Goal: Task Accomplishment & Management: Use online tool/utility

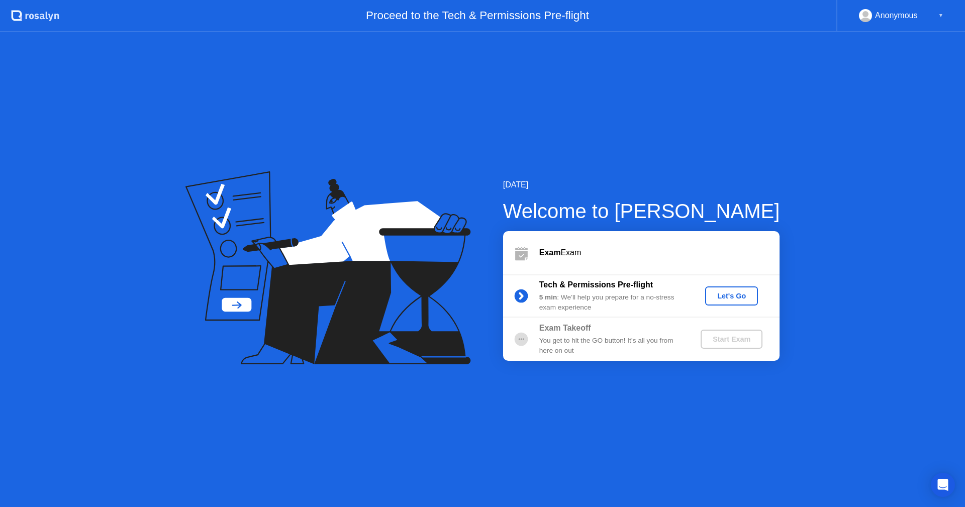
click at [726, 295] on div "Let's Go" at bounding box center [731, 296] width 45 height 8
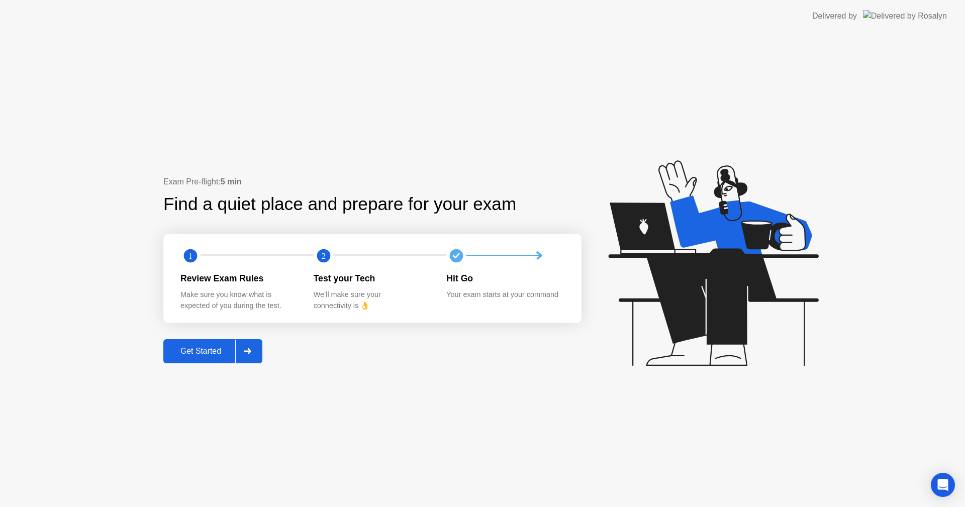
click at [217, 348] on div "Get Started" at bounding box center [200, 351] width 69 height 9
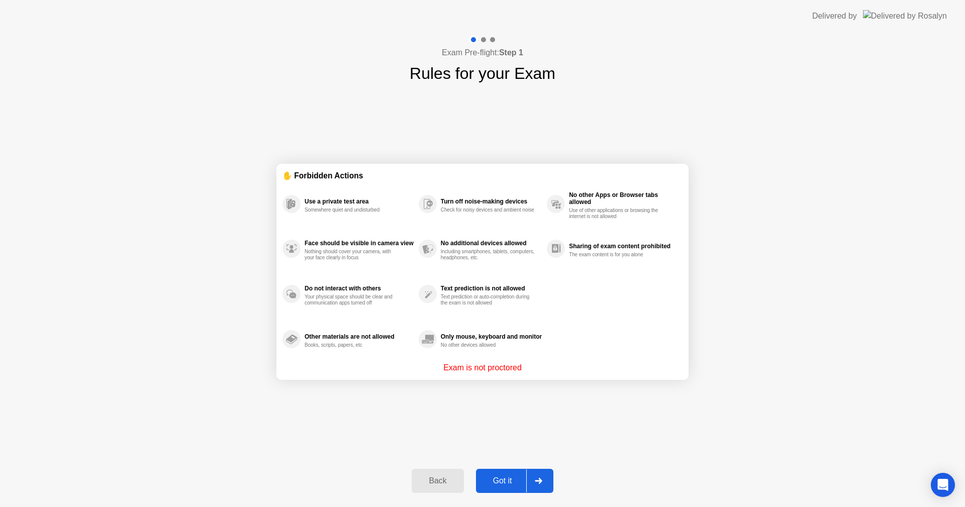
click at [510, 482] on div "Got it" at bounding box center [502, 480] width 47 height 9
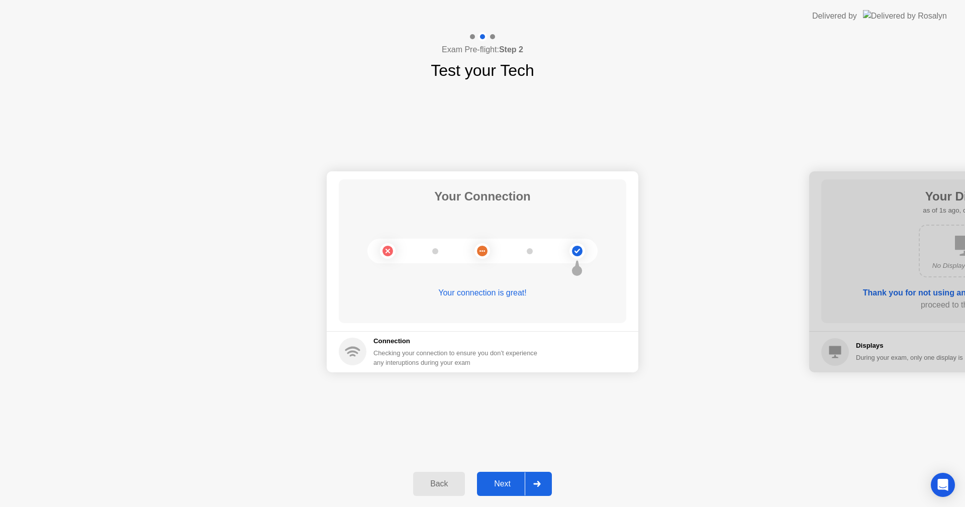
click at [504, 484] on div "Next" at bounding box center [502, 483] width 45 height 9
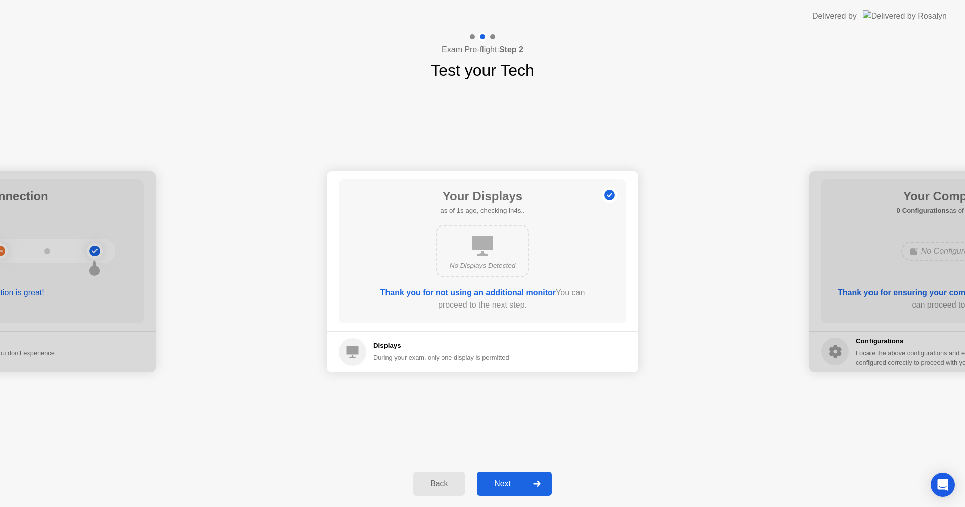
click at [504, 484] on div "Next" at bounding box center [502, 483] width 45 height 9
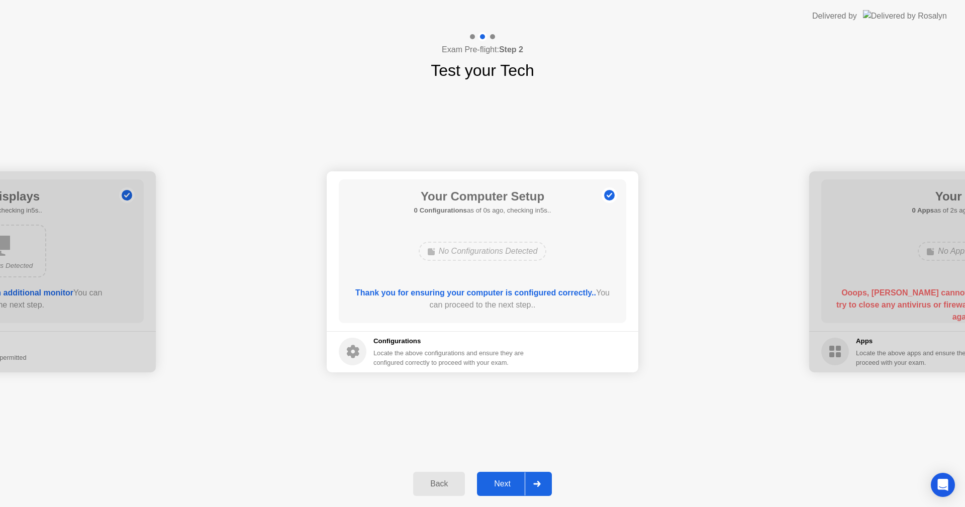
click at [504, 484] on div "Next" at bounding box center [502, 483] width 45 height 9
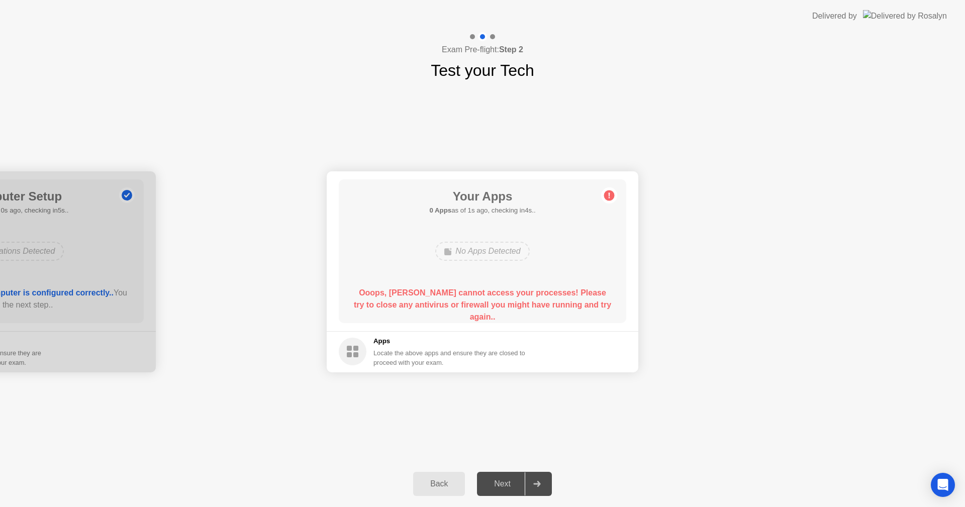
click at [494, 480] on div "Next" at bounding box center [502, 483] width 45 height 9
click at [457, 308] on b "Ooops, [PERSON_NAME] cannot access your processes! Please try to close any anti…" at bounding box center [482, 304] width 257 height 33
click at [512, 479] on div "Next" at bounding box center [502, 483] width 45 height 9
